Goal: Task Accomplishment & Management: Use online tool/utility

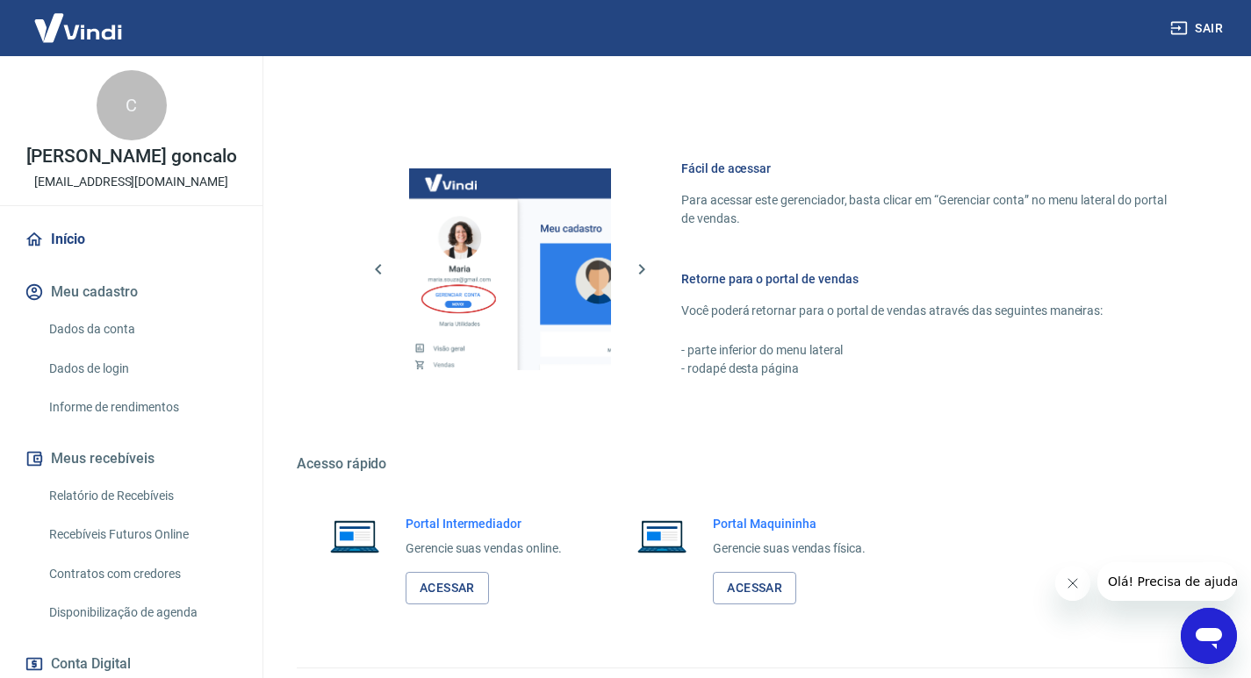
scroll to position [725, 0]
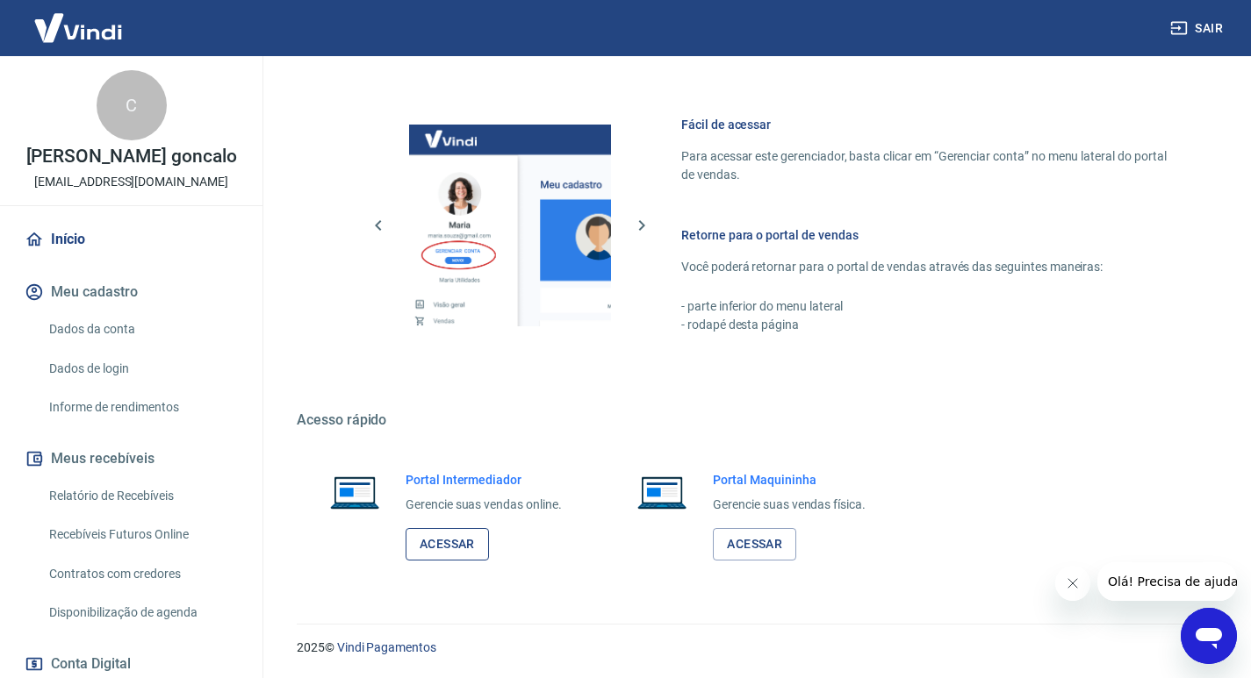
click at [441, 557] on link "Acessar" at bounding box center [446, 544] width 83 height 32
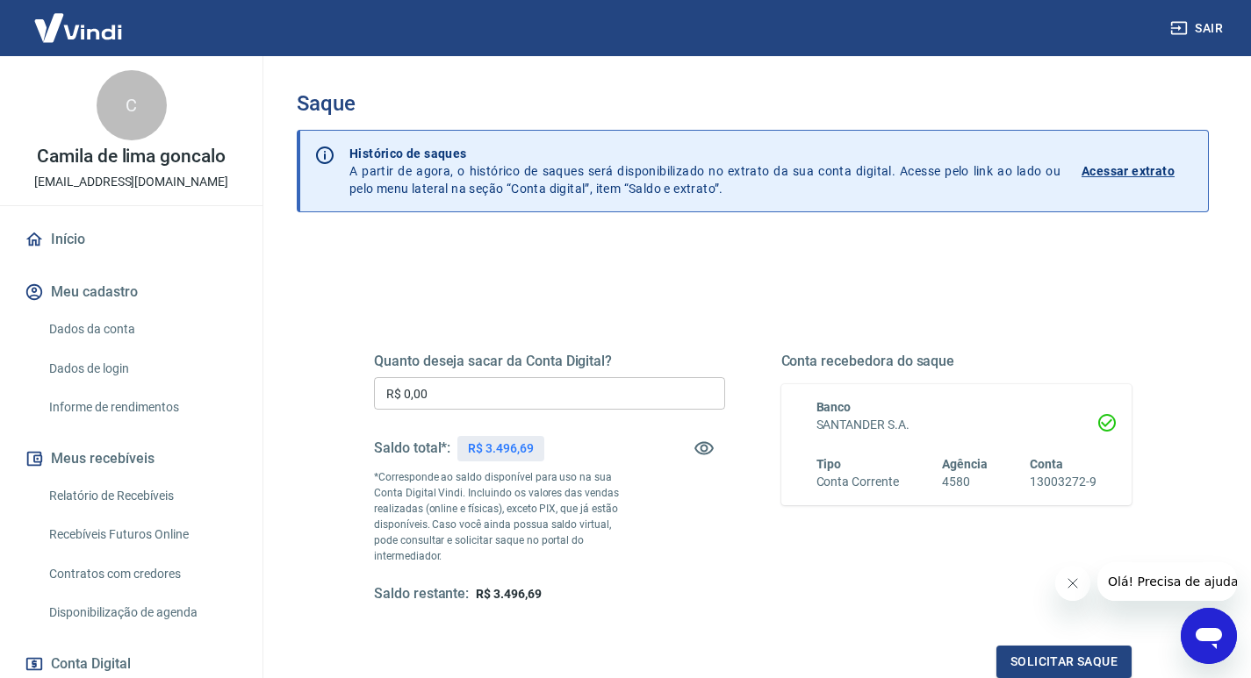
click at [591, 396] on input "R$ 0,00" at bounding box center [549, 393] width 351 height 32
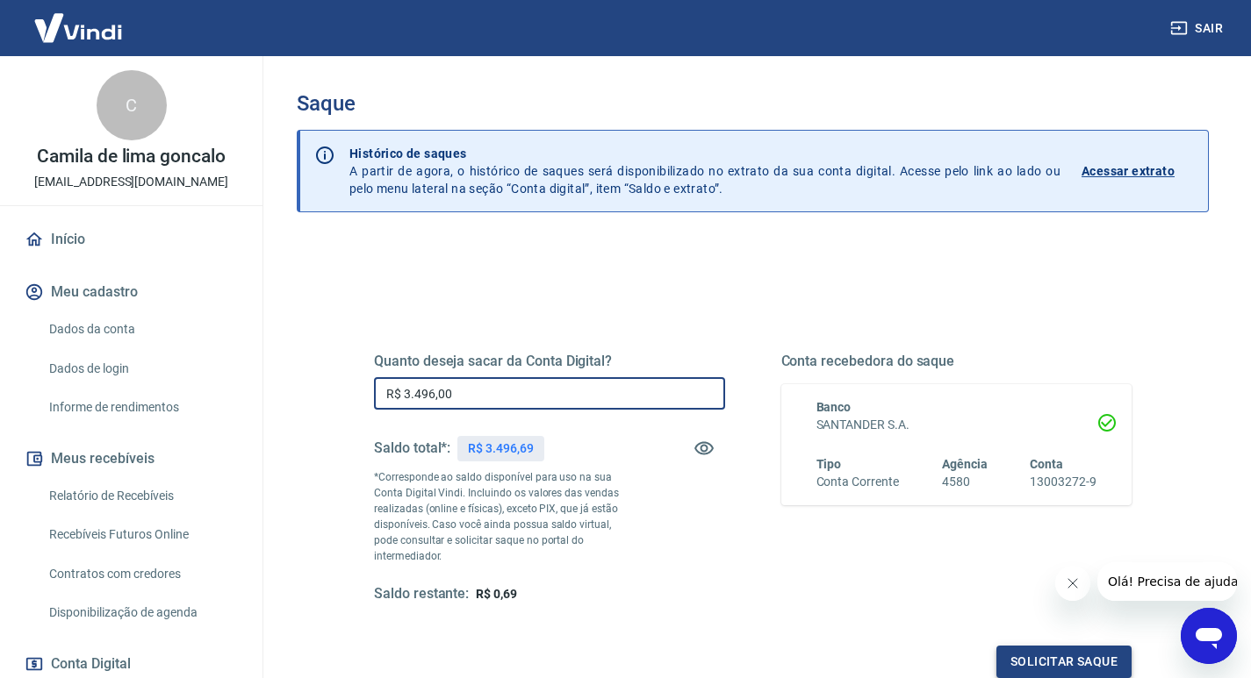
type input "R$ 3.496,00"
click at [1069, 650] on button "Solicitar saque" at bounding box center [1063, 662] width 135 height 32
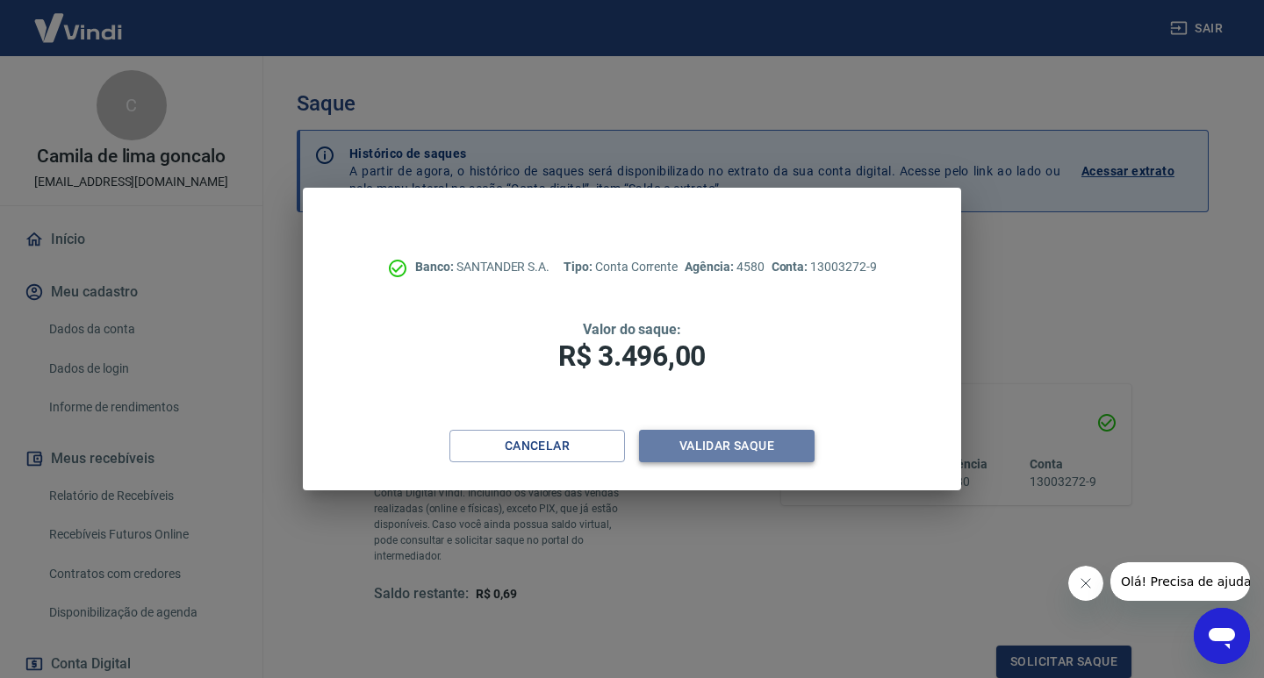
click at [728, 451] on button "Validar saque" at bounding box center [727, 446] width 176 height 32
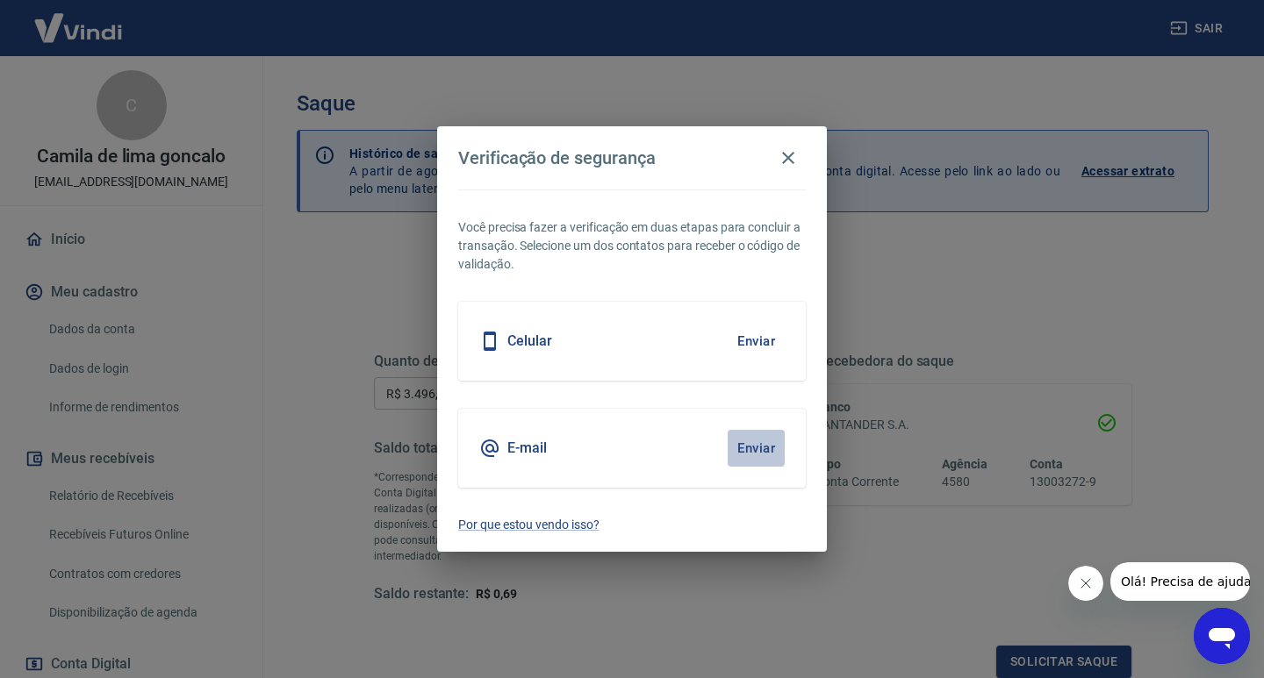
click at [764, 440] on button "Enviar" at bounding box center [756, 448] width 57 height 37
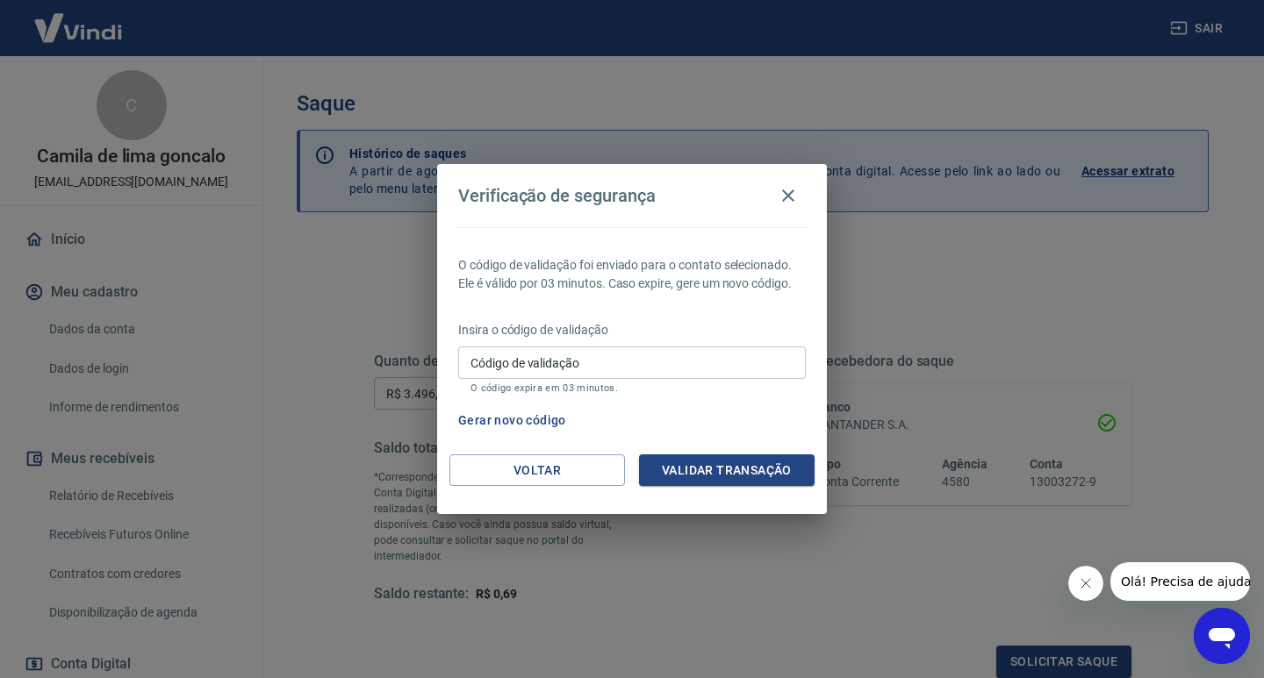
click at [671, 372] on input "Código de validação" at bounding box center [632, 363] width 348 height 32
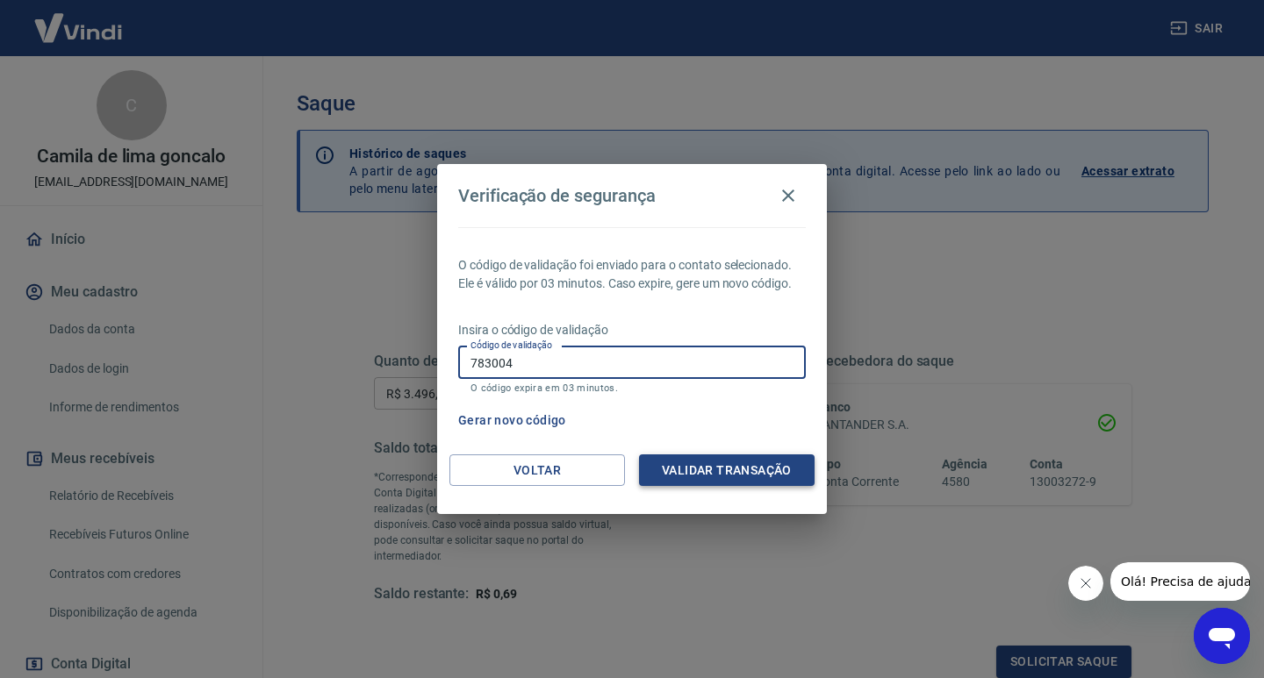
type input "783004"
click at [728, 483] on button "Validar transação" at bounding box center [727, 471] width 176 height 32
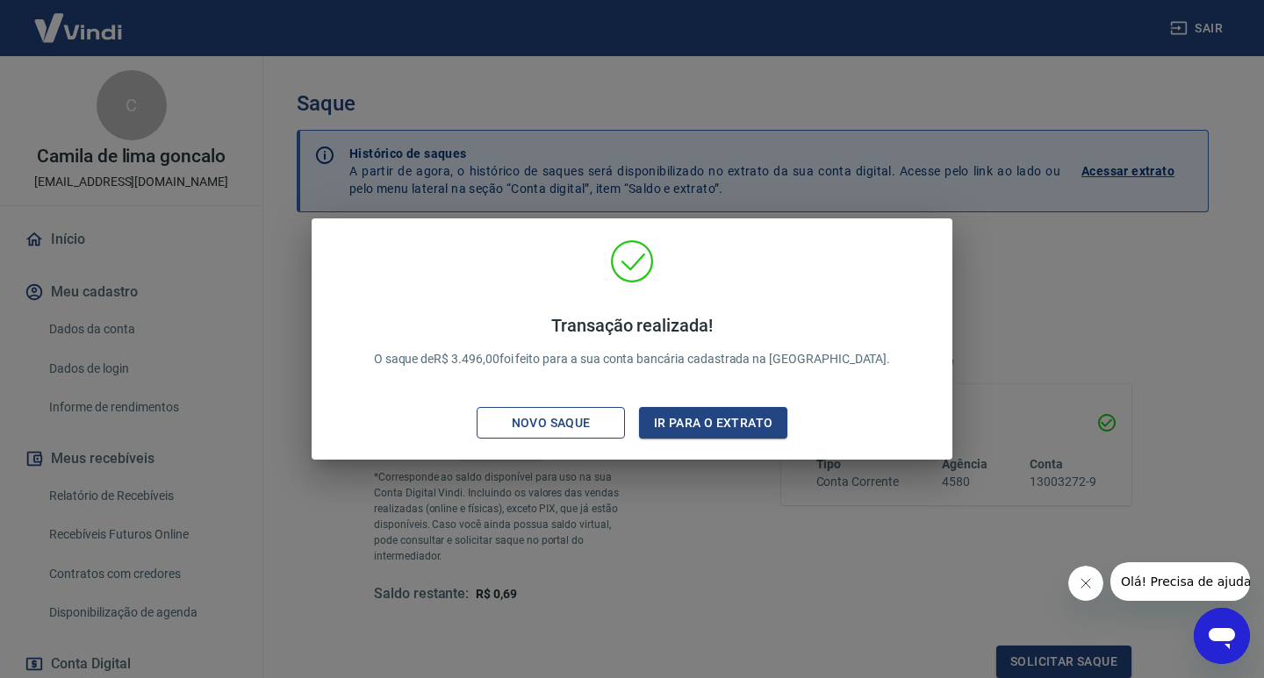
click at [565, 424] on div "Novo saque" at bounding box center [551, 424] width 121 height 22
